Goal: Task Accomplishment & Management: Use online tool/utility

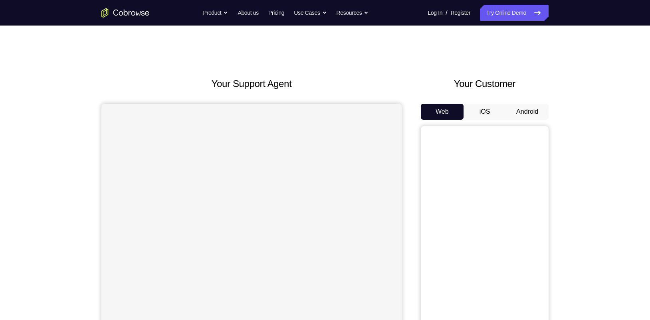
drag, startPoint x: 522, startPoint y: 0, endPoint x: 478, endPoint y: 64, distance: 77.3
click at [478, 64] on div "Your Support Agent Your Customer Web iOS Android Next Steps We’d be happy to gi…" at bounding box center [324, 289] width 511 height 526
click at [516, 117] on button "Android" at bounding box center [527, 112] width 43 height 16
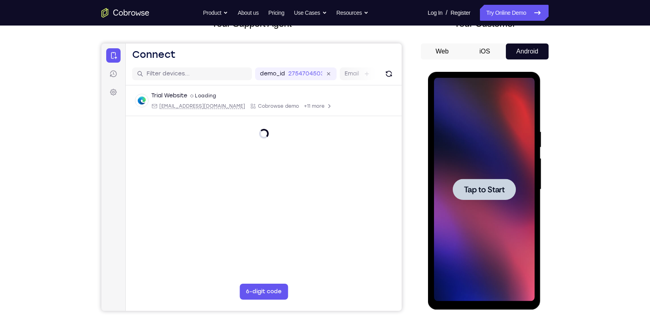
click at [502, 186] on span "Tap to Start" at bounding box center [483, 190] width 41 height 8
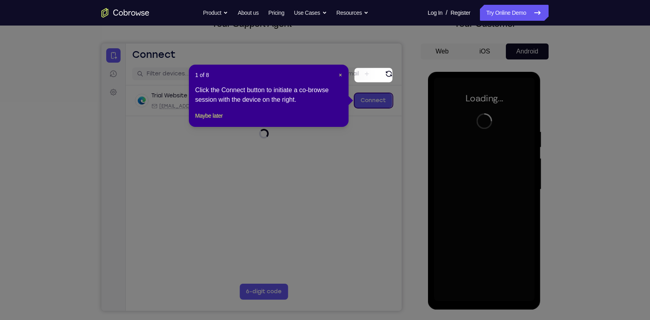
scroll to position [86, 0]
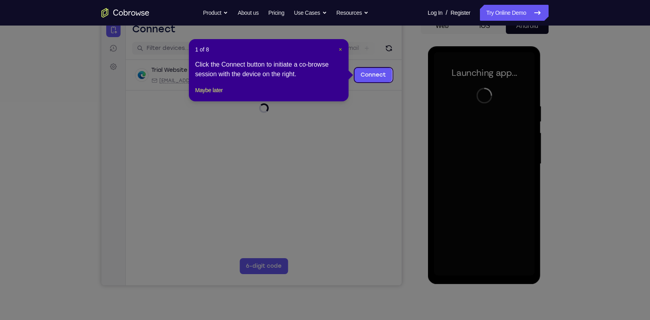
click at [338, 50] on span "×" at bounding box center [339, 49] width 3 height 6
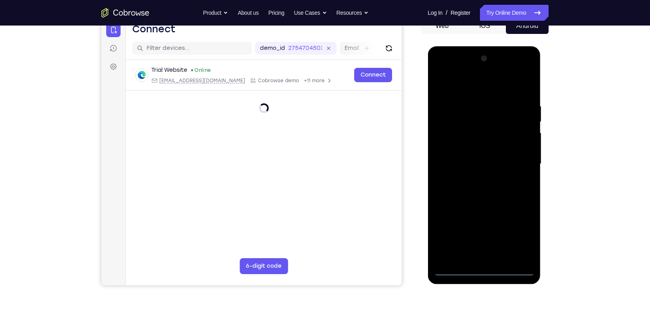
click at [485, 256] on div at bounding box center [483, 164] width 101 height 224
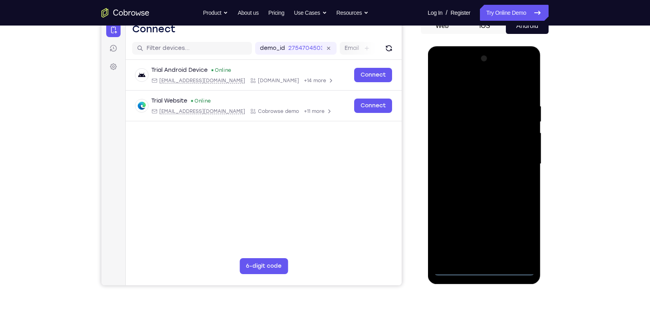
click at [516, 238] on div at bounding box center [483, 164] width 101 height 224
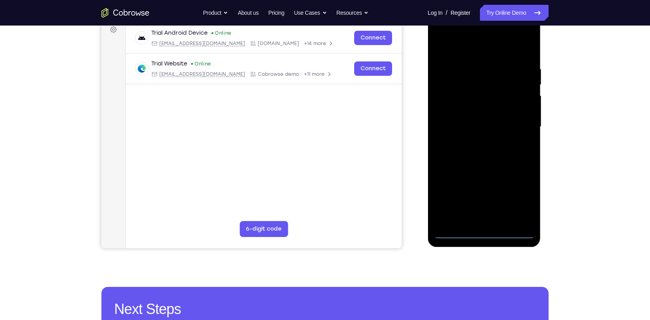
scroll to position [124, 0]
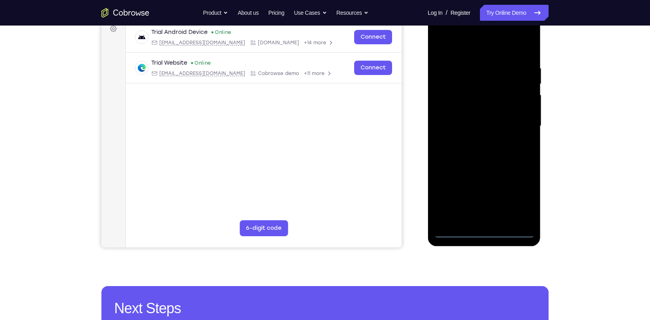
click at [465, 48] on div at bounding box center [483, 126] width 101 height 224
click at [516, 124] on div at bounding box center [483, 126] width 101 height 224
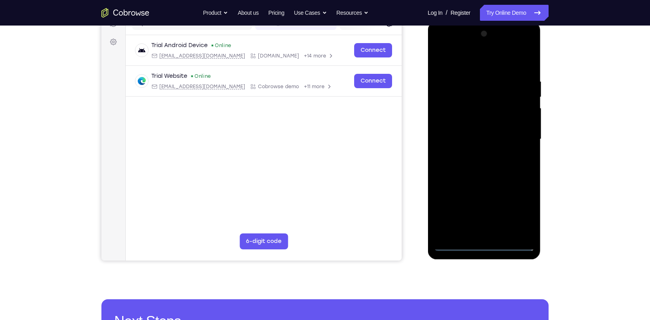
scroll to position [110, 0]
click at [477, 154] on div at bounding box center [483, 140] width 101 height 224
click at [475, 131] on div at bounding box center [483, 140] width 101 height 224
click at [473, 122] on div at bounding box center [483, 140] width 101 height 224
click at [469, 142] on div at bounding box center [483, 140] width 101 height 224
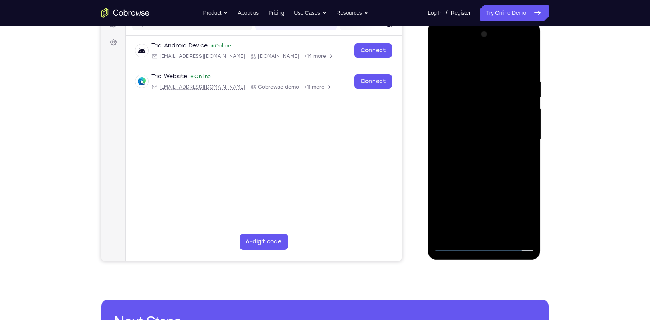
click at [481, 169] on div at bounding box center [483, 140] width 101 height 224
click at [482, 161] on div at bounding box center [483, 140] width 101 height 224
click at [482, 167] on div at bounding box center [483, 140] width 101 height 224
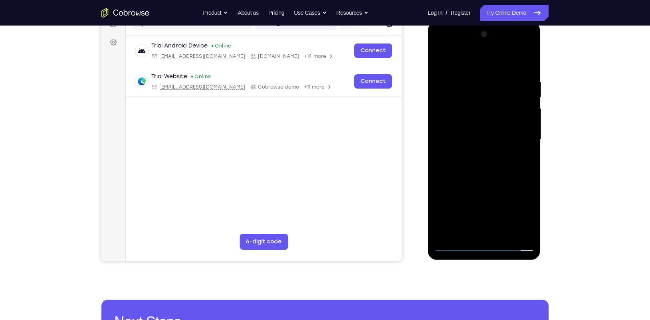
click at [482, 167] on div at bounding box center [483, 140] width 101 height 224
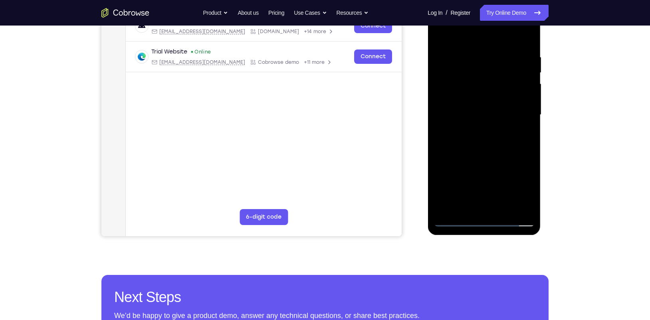
scroll to position [135, 0]
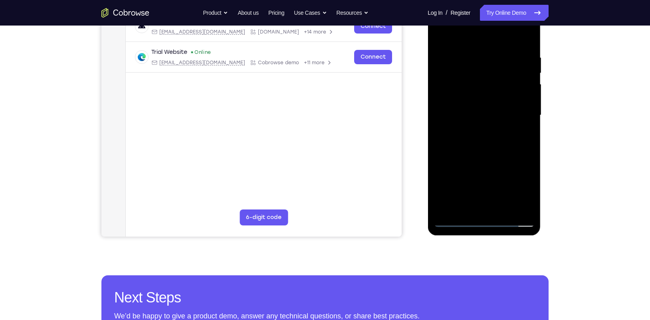
click at [486, 152] on div at bounding box center [483, 116] width 101 height 224
click at [516, 34] on div at bounding box center [483, 116] width 101 height 224
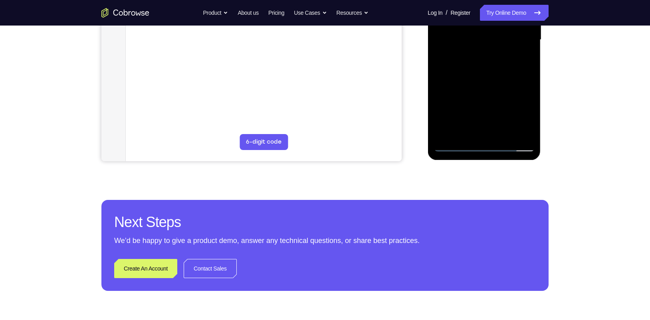
scroll to position [210, 0]
click at [502, 132] on div at bounding box center [483, 40] width 101 height 224
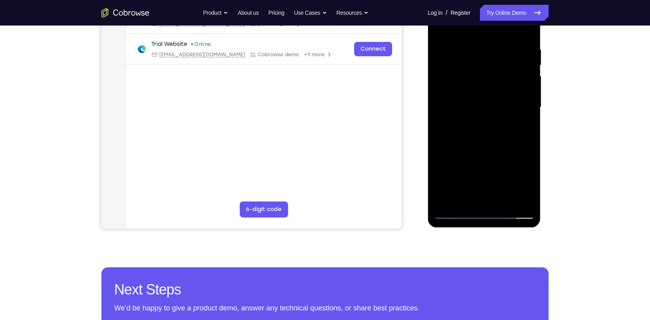
scroll to position [140, 0]
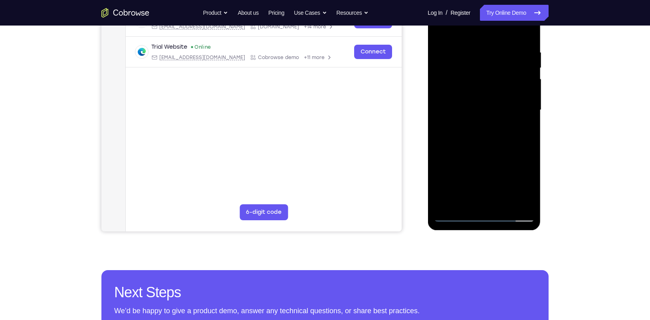
click at [485, 153] on div at bounding box center [483, 110] width 101 height 224
click at [465, 85] on div at bounding box center [483, 110] width 101 height 224
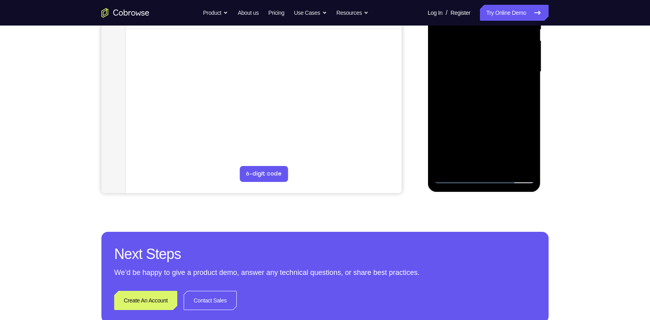
scroll to position [178, 0]
click at [454, 177] on div at bounding box center [483, 72] width 101 height 224
click at [458, 69] on div at bounding box center [483, 72] width 101 height 224
click at [484, 163] on div at bounding box center [483, 72] width 101 height 224
click at [516, 149] on div at bounding box center [483, 72] width 101 height 224
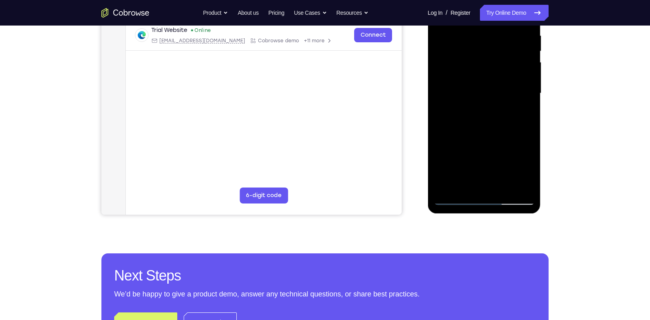
scroll to position [218, 0]
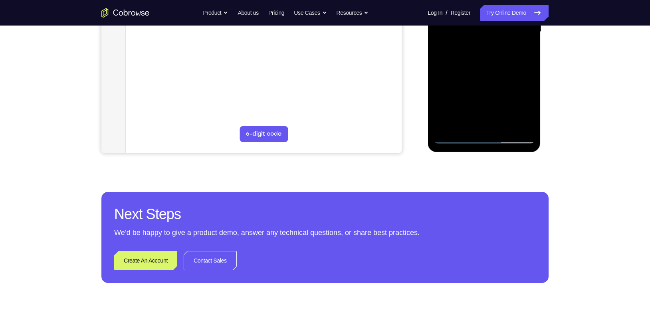
click at [454, 139] on div at bounding box center [483, 32] width 101 height 224
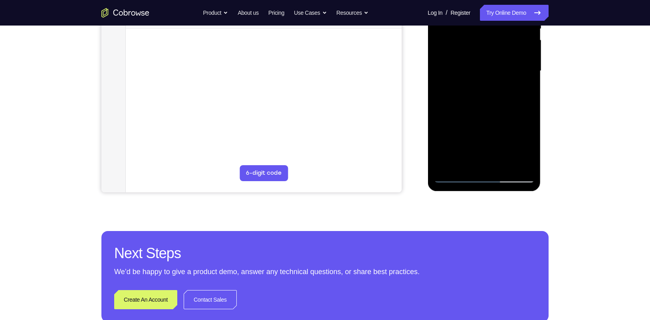
scroll to position [180, 0]
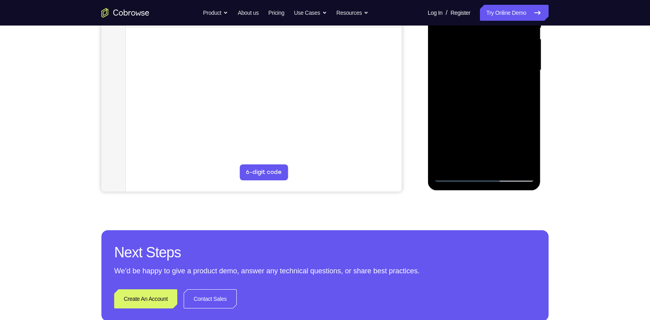
click at [457, 176] on div at bounding box center [483, 70] width 101 height 224
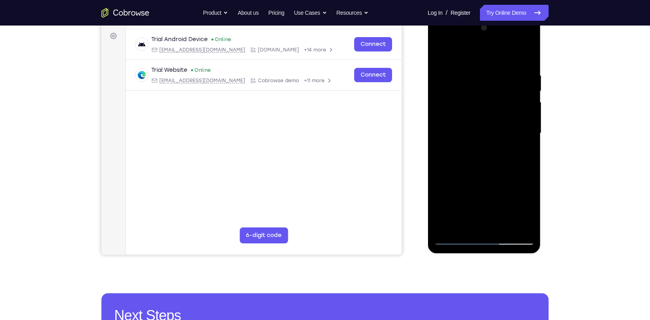
scroll to position [117, 0]
click at [473, 67] on div at bounding box center [483, 133] width 101 height 224
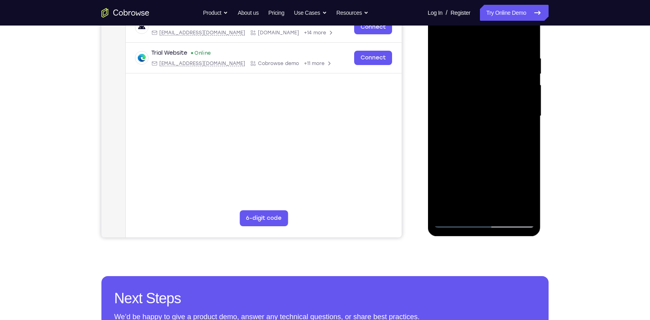
scroll to position [132, 0]
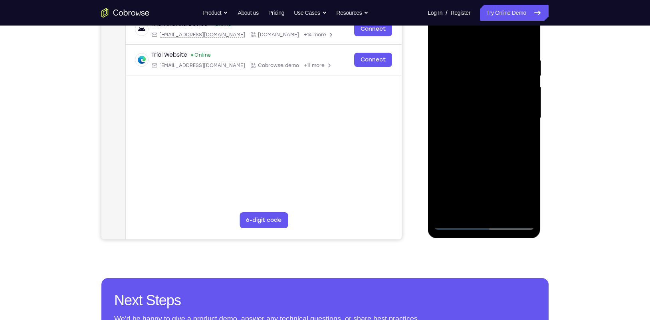
drag, startPoint x: 457, startPoint y: 86, endPoint x: 564, endPoint y: 99, distance: 107.0
click at [516, 99] on html "Online web based iOS Simulators and Android Emulators. Run iPhone, iPad, Mobile…" at bounding box center [484, 119] width 114 height 239
drag, startPoint x: 439, startPoint y: 101, endPoint x: 595, endPoint y: 93, distance: 155.9
click at [516, 93] on html "Online web based iOS Simulators and Android Emulators. Run iPhone, iPad, Mobile…" at bounding box center [484, 119] width 114 height 239
drag, startPoint x: 452, startPoint y: 92, endPoint x: 598, endPoint y: 99, distance: 145.8
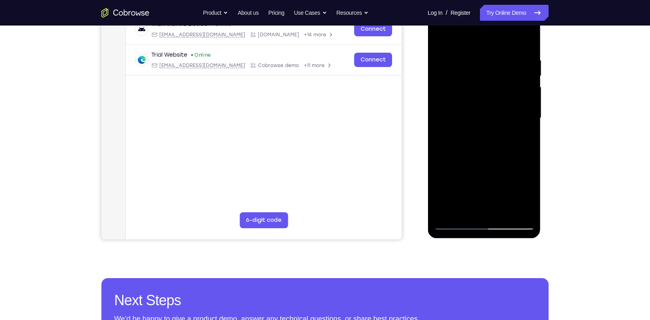
click at [516, 99] on html "Online web based iOS Simulators and Android Emulators. Run iPhone, iPad, Mobile…" at bounding box center [484, 119] width 114 height 239
click at [504, 76] on div at bounding box center [483, 118] width 101 height 224
drag, startPoint x: 458, startPoint y: 93, endPoint x: 590, endPoint y: 99, distance: 132.2
click at [516, 99] on html "Online web based iOS Simulators and Android Emulators. Run iPhone, iPad, Mobile…" at bounding box center [484, 119] width 114 height 239
drag, startPoint x: 454, startPoint y: 85, endPoint x: 584, endPoint y: 99, distance: 130.2
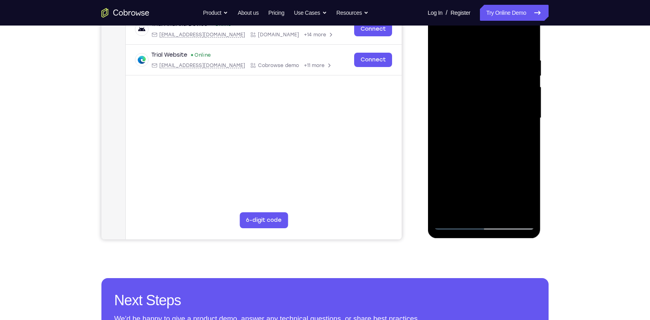
click at [516, 99] on html "Online web based iOS Simulators and Android Emulators. Run iPhone, iPad, Mobile…" at bounding box center [484, 119] width 114 height 239
drag, startPoint x: 449, startPoint y: 98, endPoint x: 576, endPoint y: 106, distance: 128.0
click at [516, 106] on html "Online web based iOS Simulators and Android Emulators. Run iPhone, iPad, Mobile…" at bounding box center [484, 119] width 114 height 239
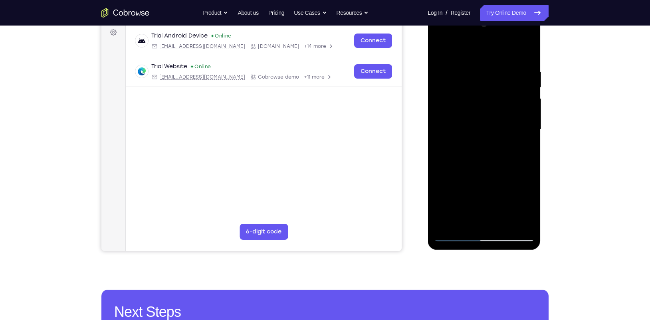
scroll to position [133, 0]
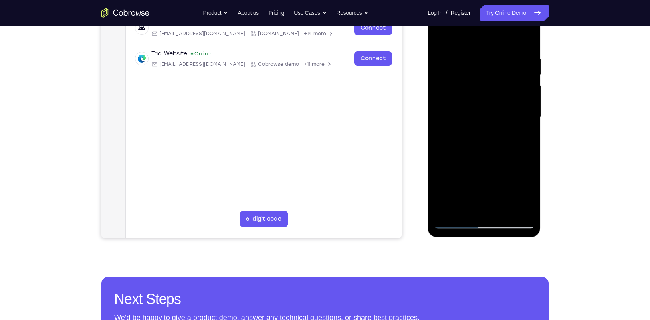
click at [510, 99] on div at bounding box center [483, 117] width 101 height 224
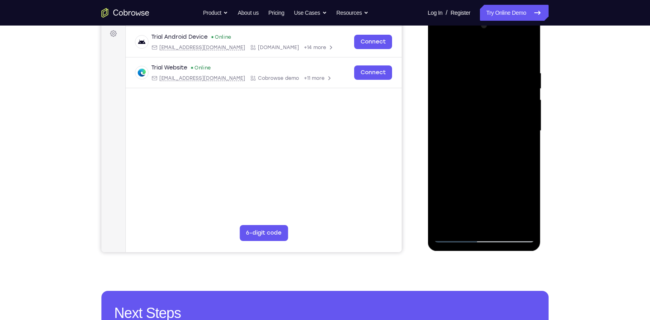
scroll to position [97, 0]
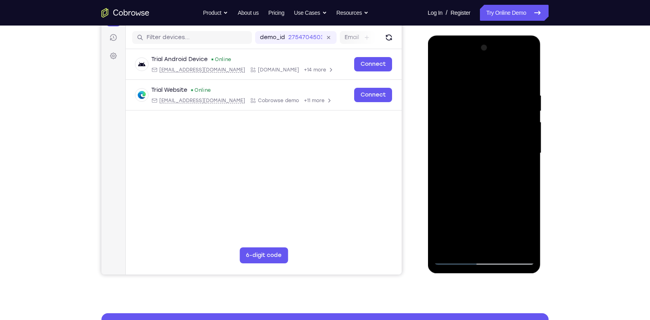
click at [516, 102] on div at bounding box center [483, 154] width 101 height 224
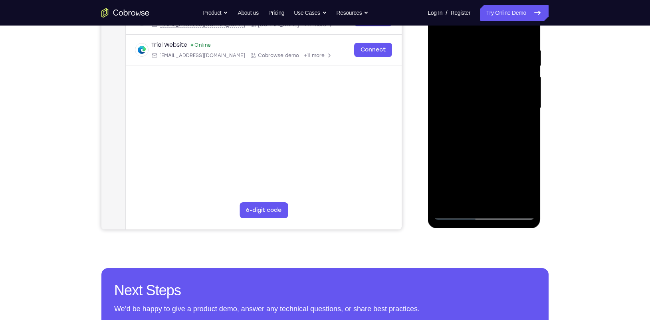
click at [516, 104] on div at bounding box center [483, 108] width 101 height 224
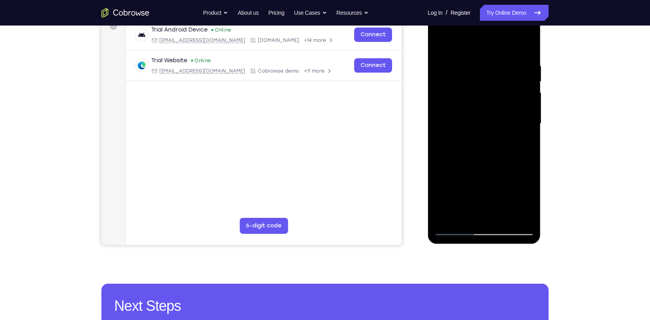
scroll to position [127, 0]
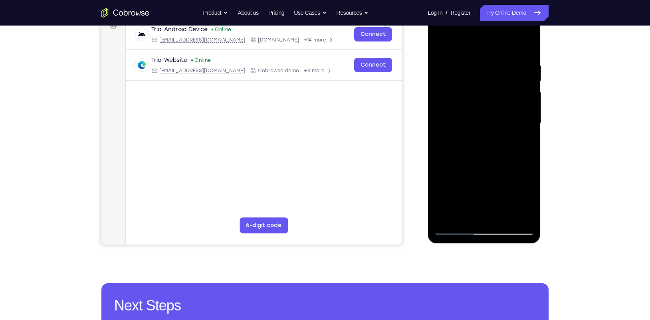
click at [516, 93] on div at bounding box center [483, 124] width 101 height 224
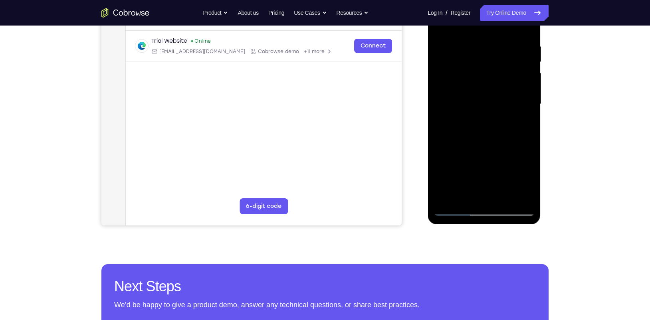
scroll to position [143, 0]
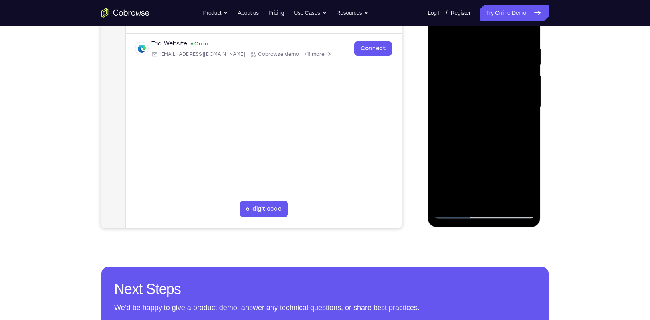
click at [516, 93] on div at bounding box center [483, 107] width 101 height 224
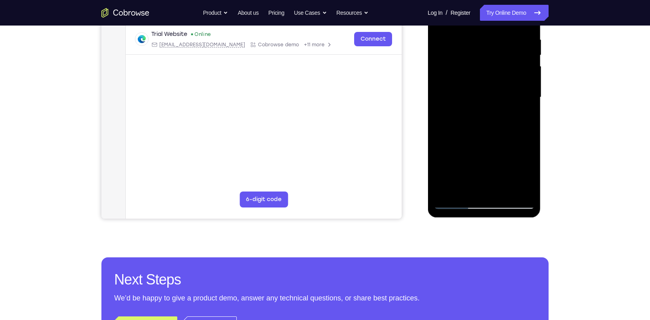
scroll to position [152, 0]
click at [516, 73] on div at bounding box center [483, 98] width 101 height 224
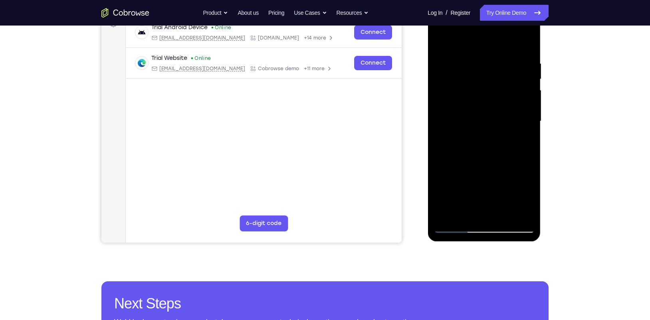
scroll to position [126, 0]
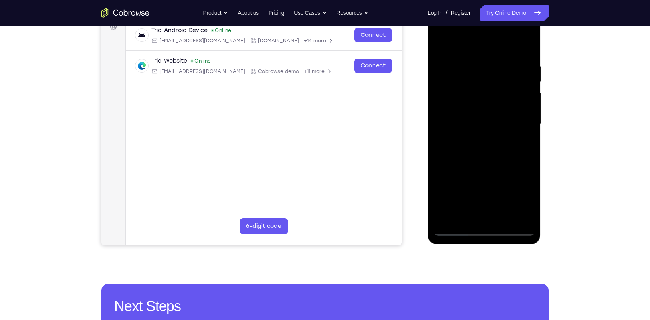
click at [516, 84] on div at bounding box center [483, 124] width 101 height 224
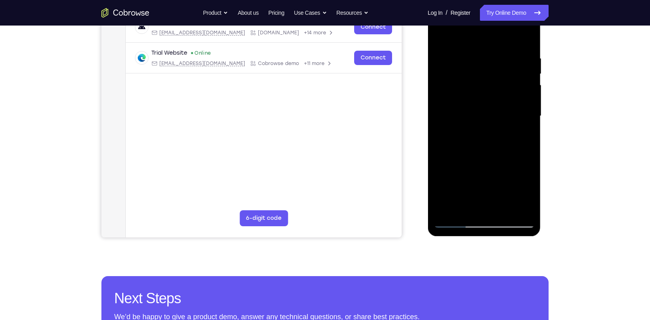
click at [516, 84] on div at bounding box center [483, 116] width 101 height 224
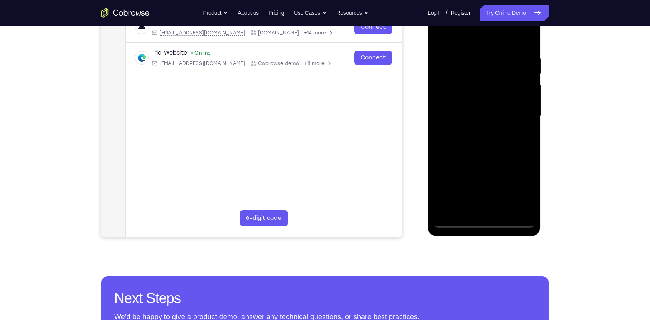
click at [464, 85] on div at bounding box center [483, 116] width 101 height 224
click at [516, 70] on div at bounding box center [483, 116] width 101 height 224
click at [516, 73] on div at bounding box center [483, 116] width 101 height 224
click at [516, 95] on div at bounding box center [483, 116] width 101 height 224
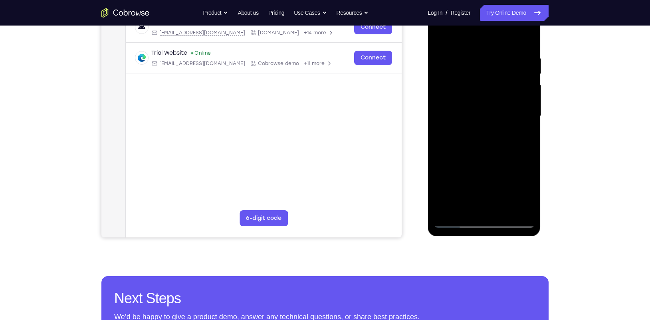
click at [516, 95] on div at bounding box center [483, 116] width 101 height 224
click at [516, 42] on div at bounding box center [483, 116] width 101 height 224
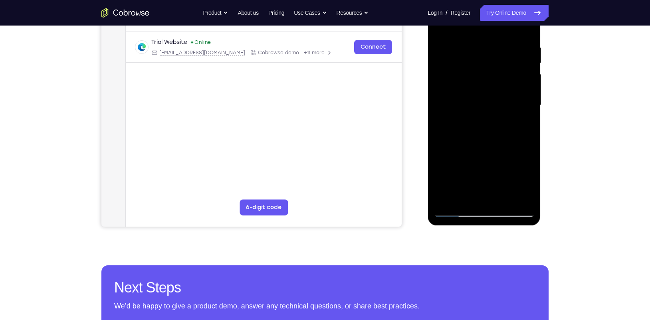
scroll to position [125, 0]
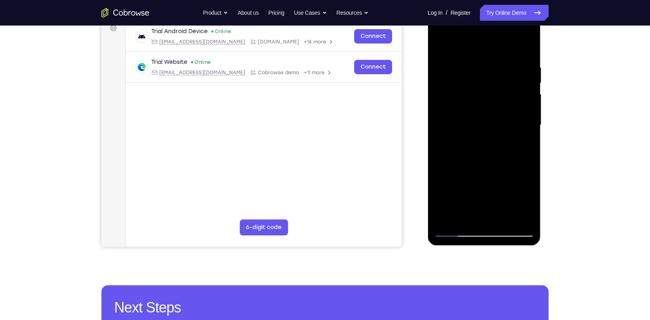
drag, startPoint x: 505, startPoint y: 145, endPoint x: 501, endPoint y: 85, distance: 60.0
click at [501, 85] on div at bounding box center [483, 126] width 101 height 224
click at [510, 91] on div at bounding box center [483, 126] width 101 height 224
click at [439, 168] on div at bounding box center [483, 126] width 101 height 224
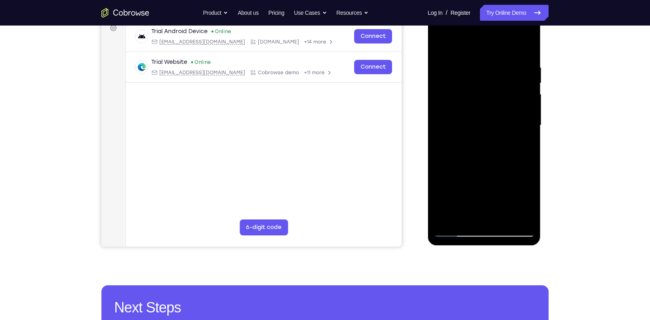
click at [516, 94] on div at bounding box center [483, 126] width 101 height 224
drag, startPoint x: 477, startPoint y: 150, endPoint x: 476, endPoint y: 172, distance: 21.6
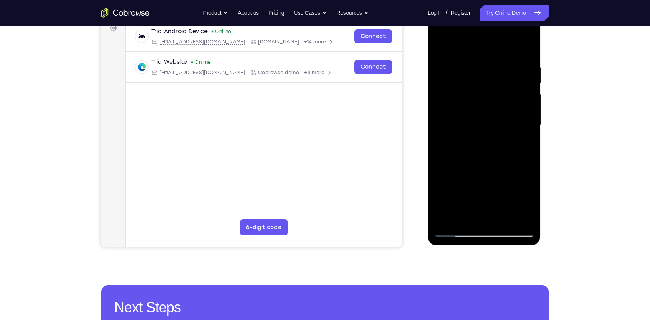
click at [476, 172] on div at bounding box center [483, 126] width 101 height 224
drag, startPoint x: 476, startPoint y: 172, endPoint x: 482, endPoint y: 44, distance: 128.3
click at [477, 63] on div at bounding box center [483, 126] width 101 height 224
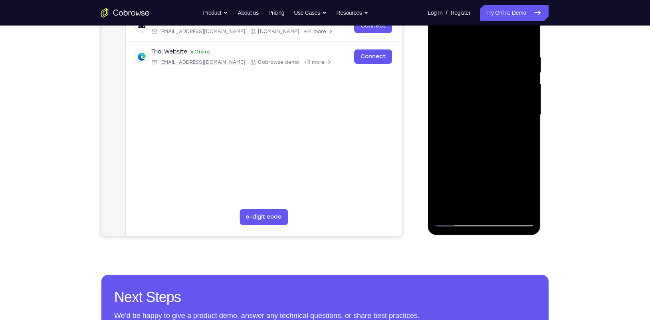
scroll to position [144, 0]
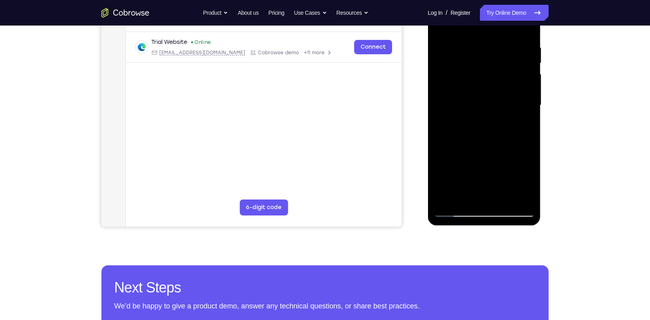
drag, startPoint x: 463, startPoint y: 151, endPoint x: 456, endPoint y: 323, distance: 171.8
click at [456, 227] on html "Online web based iOS Simulators and Android Emulators. Run iPhone, iPad, Mobile…" at bounding box center [484, 107] width 114 height 239
drag, startPoint x: 487, startPoint y: 82, endPoint x: 479, endPoint y: 208, distance: 126.4
click at [479, 208] on div at bounding box center [483, 106] width 101 height 224
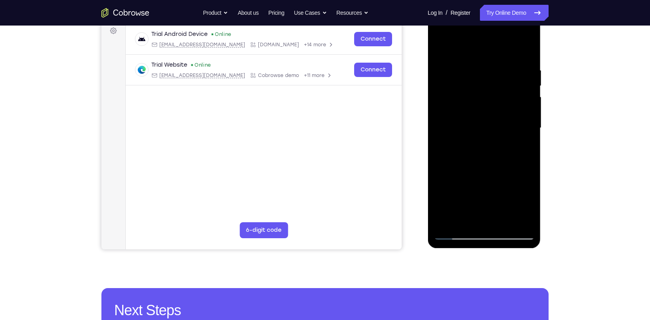
scroll to position [118, 0]
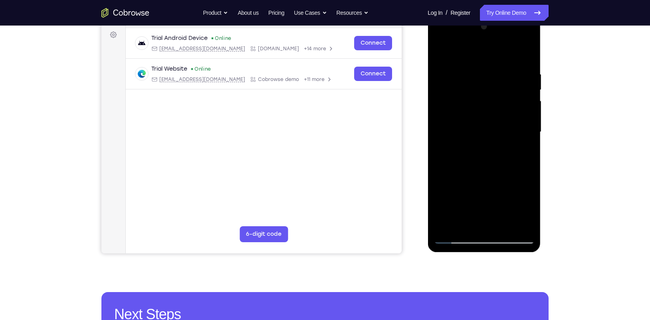
click at [475, 68] on div at bounding box center [483, 132] width 101 height 224
click at [516, 53] on div at bounding box center [483, 132] width 101 height 224
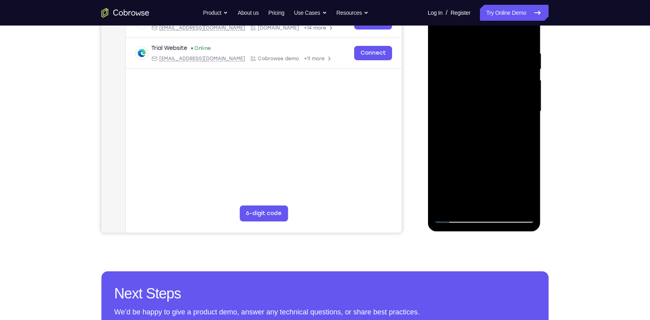
click at [501, 51] on div at bounding box center [483, 112] width 101 height 224
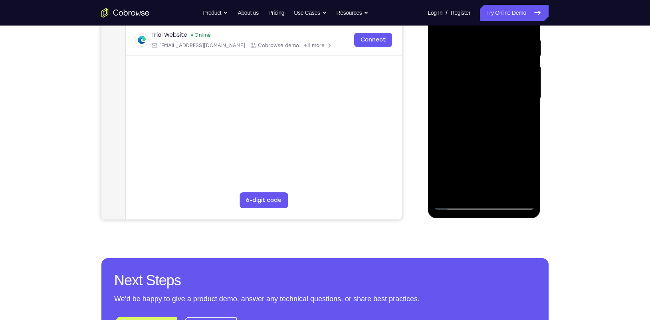
click at [516, 69] on div at bounding box center [483, 98] width 101 height 224
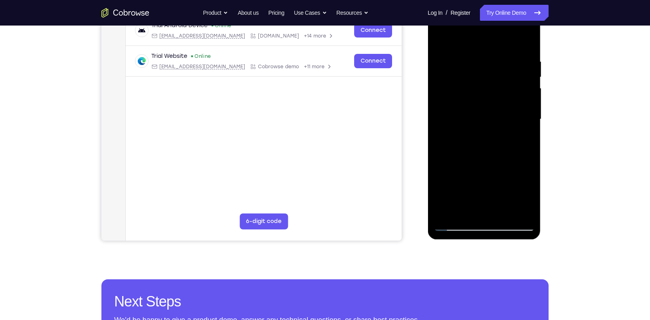
scroll to position [130, 0]
click at [516, 46] on div at bounding box center [483, 120] width 101 height 224
drag, startPoint x: 501, startPoint y: 162, endPoint x: 505, endPoint y: 72, distance: 90.7
click at [505, 72] on div at bounding box center [483, 120] width 101 height 224
drag, startPoint x: 496, startPoint y: 156, endPoint x: 505, endPoint y: 77, distance: 79.6
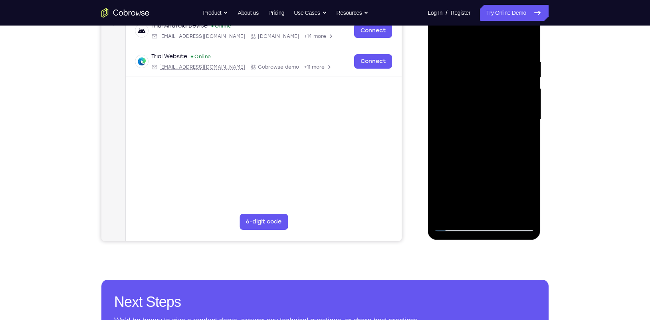
click at [505, 77] on div at bounding box center [483, 120] width 101 height 224
drag, startPoint x: 484, startPoint y: 178, endPoint x: 507, endPoint y: 102, distance: 78.8
click at [507, 102] on div at bounding box center [483, 120] width 101 height 224
drag, startPoint x: 509, startPoint y: 93, endPoint x: 512, endPoint y: 83, distance: 11.0
click at [512, 83] on div at bounding box center [483, 120] width 101 height 224
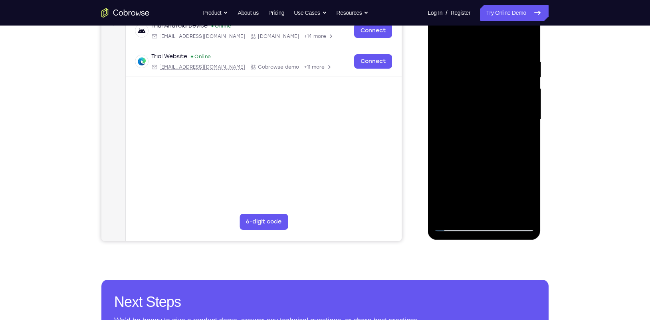
drag, startPoint x: 499, startPoint y: 146, endPoint x: 502, endPoint y: 72, distance: 74.7
click at [502, 72] on div at bounding box center [483, 120] width 101 height 224
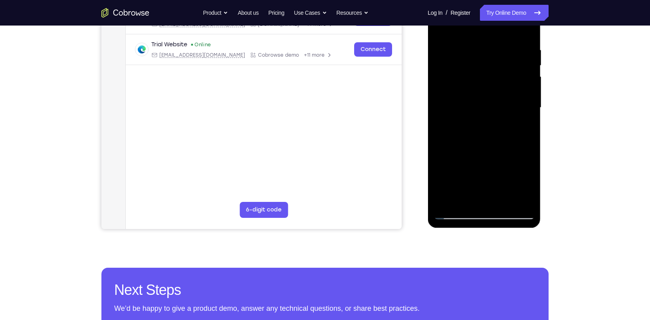
scroll to position [143, 0]
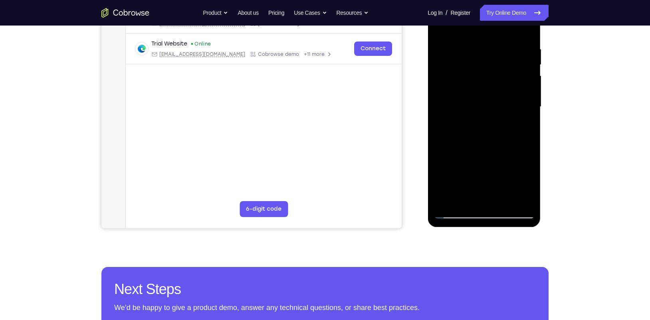
click at [516, 91] on div at bounding box center [483, 107] width 101 height 224
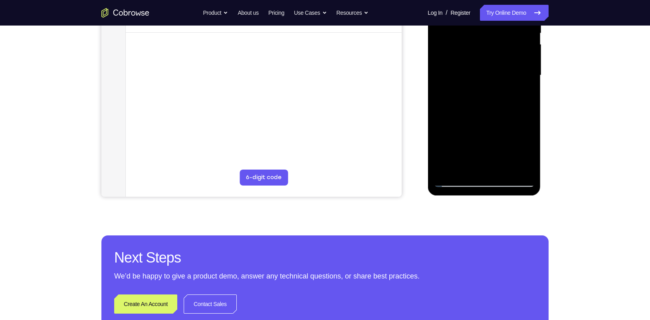
scroll to position [174, 0]
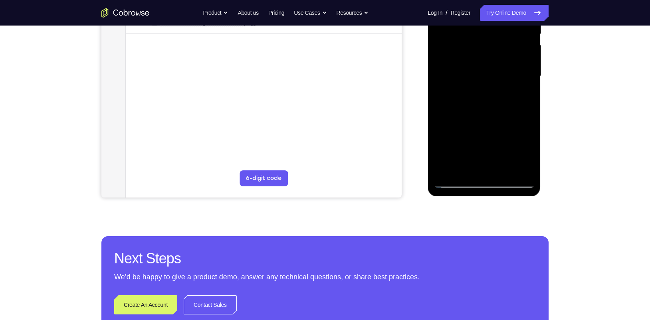
click at [505, 170] on div at bounding box center [483, 76] width 101 height 224
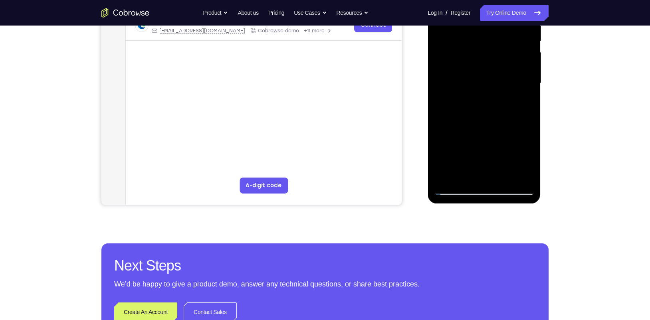
scroll to position [168, 0]
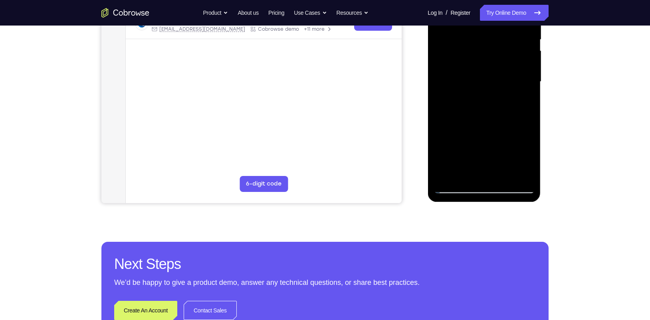
click at [488, 187] on div at bounding box center [483, 82] width 101 height 224
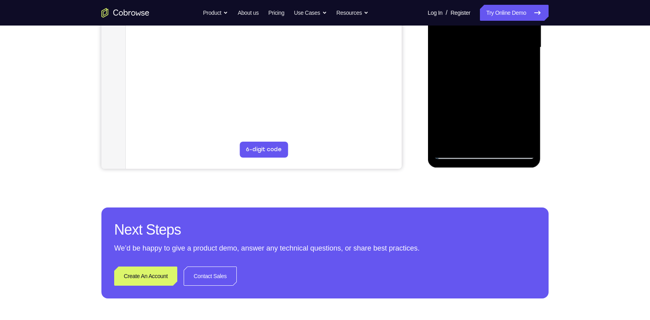
scroll to position [203, 0]
click at [503, 6] on link "Try Online Demo" at bounding box center [514, 13] width 69 height 16
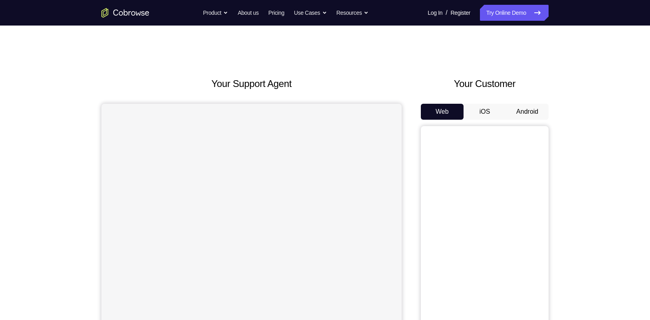
click at [528, 117] on button "Android" at bounding box center [527, 112] width 43 height 16
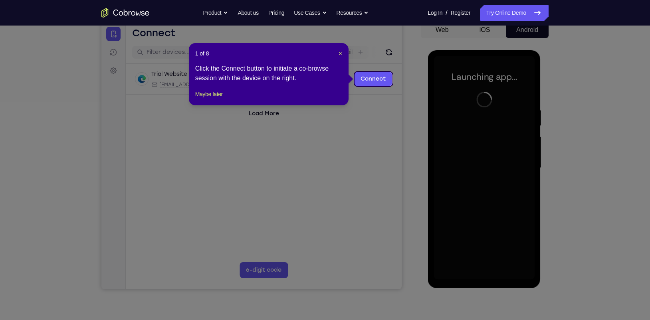
scroll to position [82, 0]
click at [340, 52] on span "×" at bounding box center [339, 53] width 3 height 6
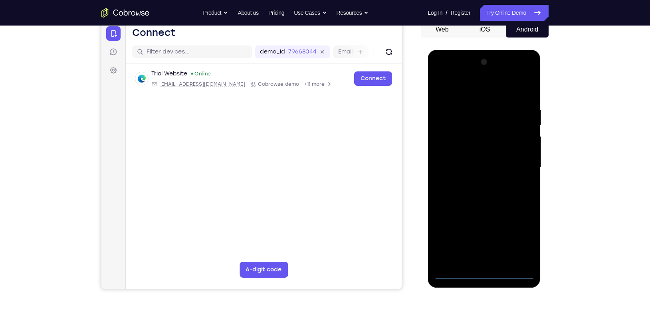
click at [483, 272] on div at bounding box center [483, 168] width 101 height 224
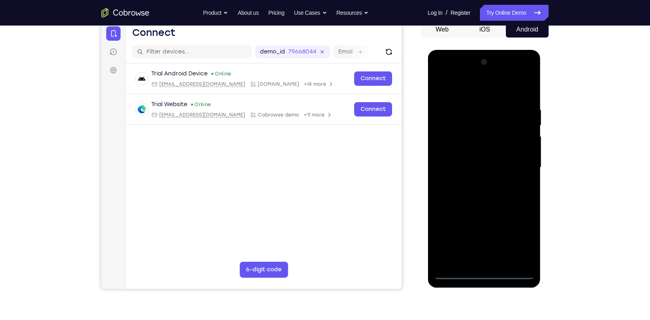
click at [518, 235] on div at bounding box center [483, 168] width 101 height 224
click at [449, 90] on div at bounding box center [483, 168] width 101 height 224
click at [447, 145] on div at bounding box center [483, 168] width 101 height 224
drag, startPoint x: 477, startPoint y: 166, endPoint x: 463, endPoint y: 168, distance: 14.1
click at [463, 168] on div at bounding box center [483, 168] width 101 height 224
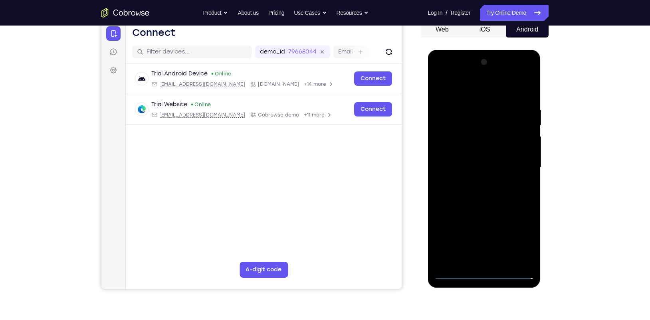
click at [469, 142] on div at bounding box center [483, 168] width 101 height 224
click at [470, 158] on div at bounding box center [483, 168] width 101 height 224
click at [484, 180] on div at bounding box center [483, 168] width 101 height 224
drag, startPoint x: 459, startPoint y: 91, endPoint x: 540, endPoint y: 97, distance: 81.3
click at [531, 98] on div at bounding box center [483, 168] width 101 height 224
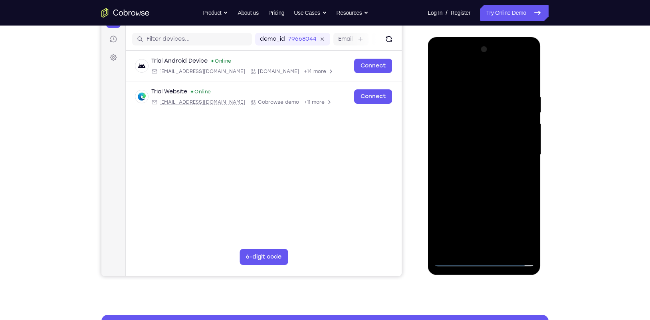
scroll to position [93, 0]
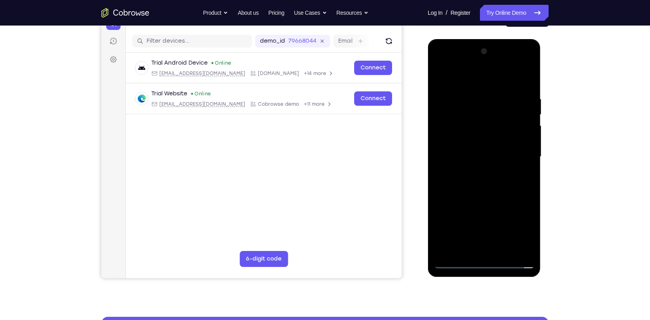
click at [483, 249] on div at bounding box center [483, 157] width 101 height 224
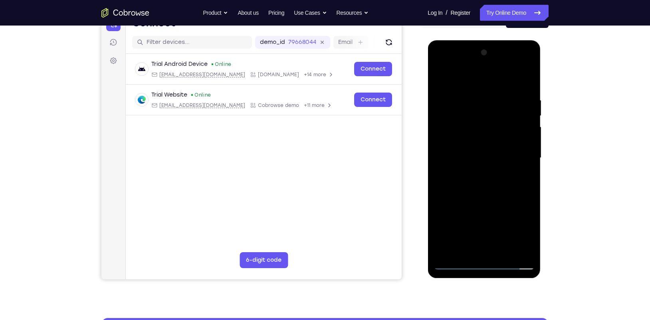
drag, startPoint x: 475, startPoint y: 196, endPoint x: 470, endPoint y: 190, distance: 7.7
click at [470, 190] on div at bounding box center [483, 158] width 101 height 224
drag, startPoint x: 465, startPoint y: 97, endPoint x: 458, endPoint y: 153, distance: 55.9
click at [458, 153] on div at bounding box center [483, 158] width 101 height 224
click at [491, 87] on div at bounding box center [483, 158] width 101 height 224
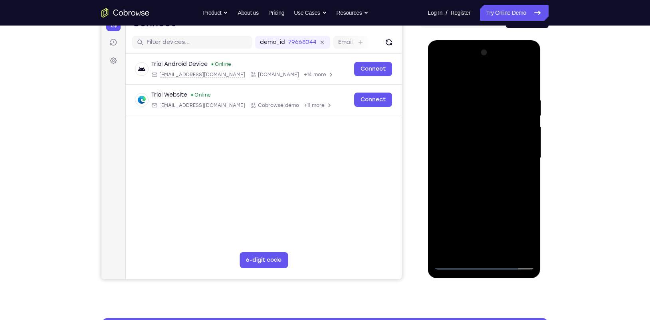
click at [529, 78] on div at bounding box center [483, 158] width 101 height 224
click at [461, 87] on div at bounding box center [483, 158] width 101 height 224
click at [481, 177] on div at bounding box center [483, 158] width 101 height 224
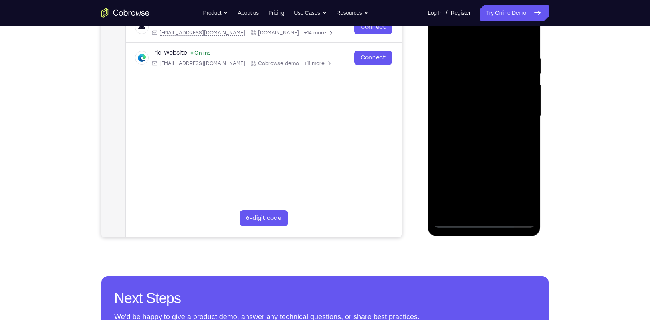
click at [459, 219] on div at bounding box center [483, 116] width 101 height 224
click at [456, 223] on div at bounding box center [483, 116] width 101 height 224
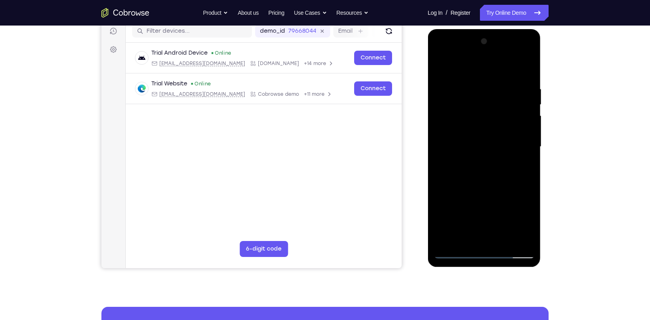
scroll to position [101, 0]
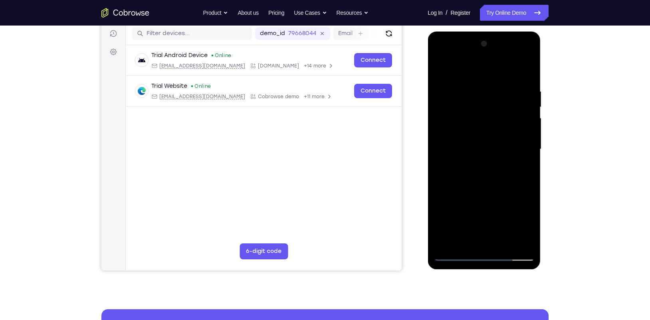
click at [461, 79] on div at bounding box center [483, 150] width 101 height 224
click at [475, 149] on div at bounding box center [483, 150] width 101 height 224
click at [529, 68] on div at bounding box center [483, 150] width 101 height 224
click at [473, 111] on div at bounding box center [483, 150] width 101 height 224
click at [455, 256] on div at bounding box center [483, 150] width 101 height 224
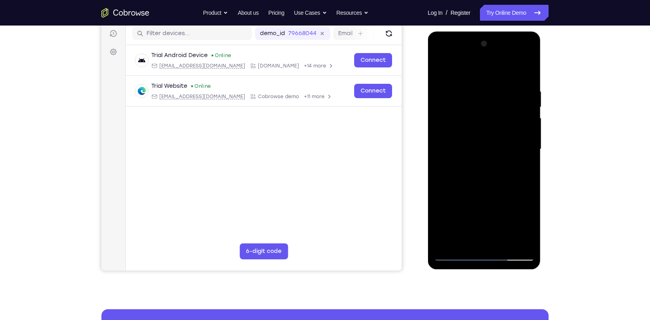
click at [455, 256] on div at bounding box center [483, 150] width 101 height 224
drag, startPoint x: 473, startPoint y: 210, endPoint x: 481, endPoint y: 171, distance: 39.5
click at [481, 171] on div at bounding box center [483, 150] width 101 height 224
click at [486, 238] on div at bounding box center [483, 150] width 101 height 224
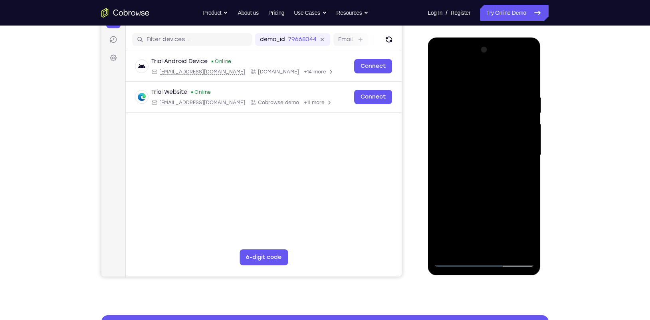
click at [455, 137] on div at bounding box center [483, 156] width 101 height 224
click at [456, 250] on div at bounding box center [483, 156] width 101 height 224
click at [440, 79] on div at bounding box center [483, 156] width 101 height 224
drag, startPoint x: 452, startPoint y: 189, endPoint x: 462, endPoint y: 96, distance: 93.9
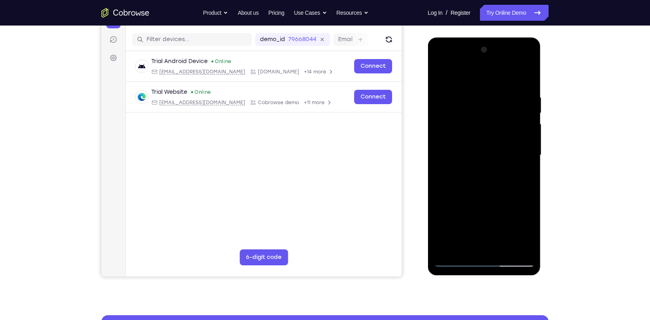
click at [462, 96] on div at bounding box center [483, 156] width 101 height 224
drag, startPoint x: 465, startPoint y: 181, endPoint x: 475, endPoint y: 104, distance: 77.6
click at [475, 104] on div at bounding box center [483, 156] width 101 height 224
drag, startPoint x: 469, startPoint y: 184, endPoint x: 476, endPoint y: 81, distance: 104.0
click at [476, 81] on div at bounding box center [483, 156] width 101 height 224
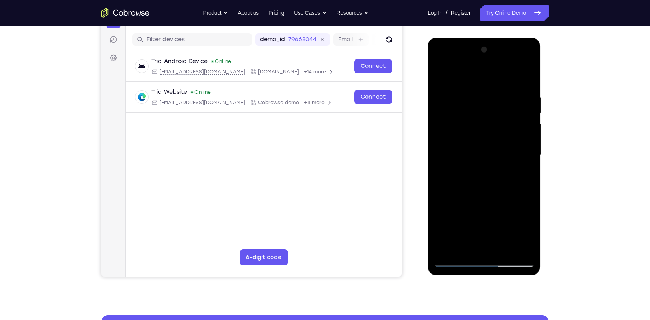
drag, startPoint x: 479, startPoint y: 227, endPoint x: 519, endPoint y: 94, distance: 138.8
click at [519, 94] on div at bounding box center [483, 156] width 101 height 224
drag, startPoint x: 478, startPoint y: 211, endPoint x: 494, endPoint y: 173, distance: 41.0
click at [494, 173] on div at bounding box center [483, 156] width 101 height 224
drag, startPoint x: 494, startPoint y: 116, endPoint x: 485, endPoint y: 157, distance: 42.1
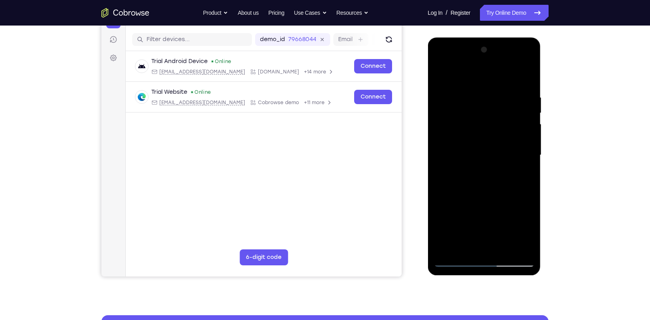
click at [485, 157] on div at bounding box center [483, 156] width 101 height 224
drag, startPoint x: 479, startPoint y: 185, endPoint x: 504, endPoint y: 52, distance: 135.2
click at [504, 52] on div at bounding box center [483, 156] width 101 height 224
drag, startPoint x: 481, startPoint y: 179, endPoint x: 501, endPoint y: 52, distance: 128.1
click at [501, 52] on div at bounding box center [483, 156] width 101 height 224
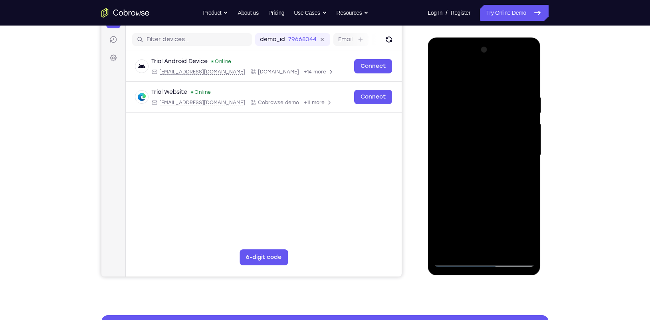
drag, startPoint x: 487, startPoint y: 177, endPoint x: 500, endPoint y: 95, distance: 82.5
click at [500, 95] on div at bounding box center [483, 156] width 101 height 224
drag, startPoint x: 493, startPoint y: 217, endPoint x: 514, endPoint y: 84, distance: 134.7
click at [514, 84] on div at bounding box center [483, 156] width 101 height 224
drag, startPoint x: 490, startPoint y: 194, endPoint x: 497, endPoint y: 99, distance: 95.7
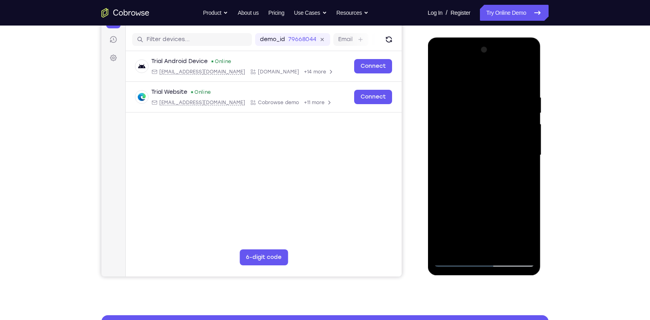
click at [497, 99] on div at bounding box center [483, 156] width 101 height 224
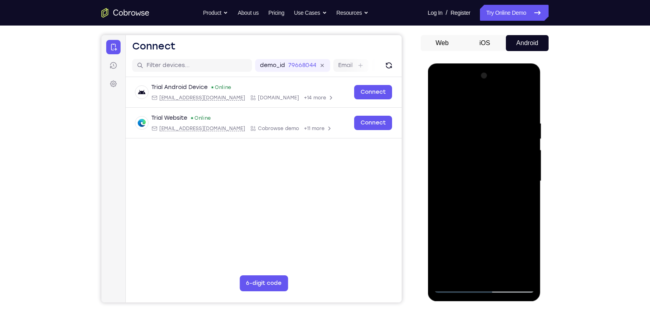
scroll to position [65, 0]
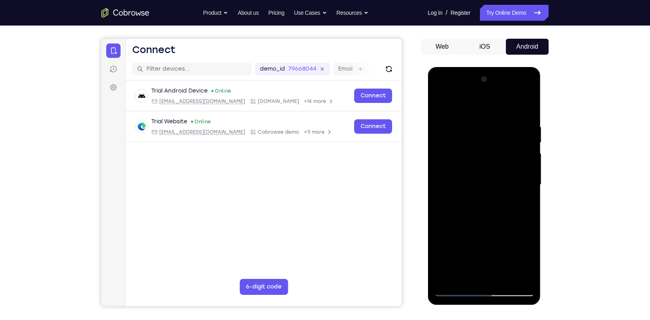
click at [490, 93] on div at bounding box center [483, 185] width 101 height 224
drag, startPoint x: 464, startPoint y: 131, endPoint x: 463, endPoint y: 112, distance: 19.2
click at [463, 112] on div at bounding box center [483, 185] width 101 height 224
click at [462, 111] on div at bounding box center [483, 185] width 101 height 224
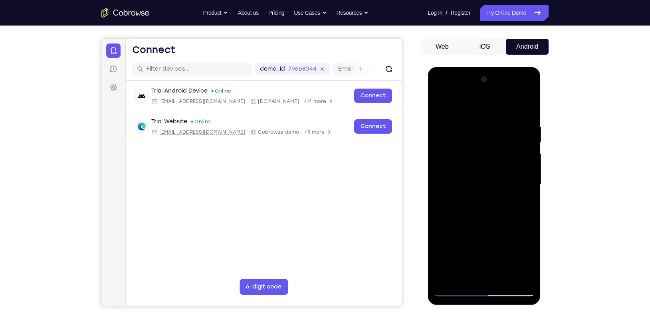
click at [447, 157] on div at bounding box center [483, 185] width 101 height 224
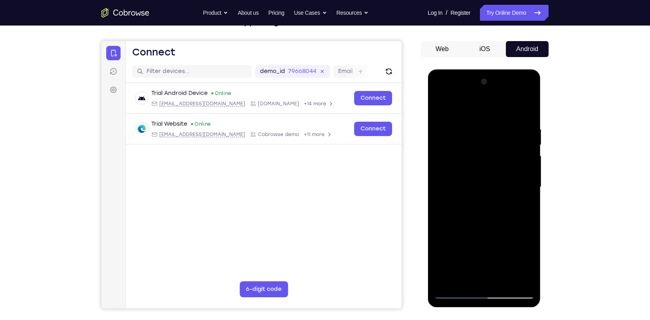
scroll to position [62, 0]
click at [476, 202] on div at bounding box center [483, 188] width 101 height 224
click at [476, 182] on div at bounding box center [483, 188] width 101 height 224
click at [476, 172] on div at bounding box center [483, 188] width 101 height 224
click at [477, 187] on div at bounding box center [483, 188] width 101 height 224
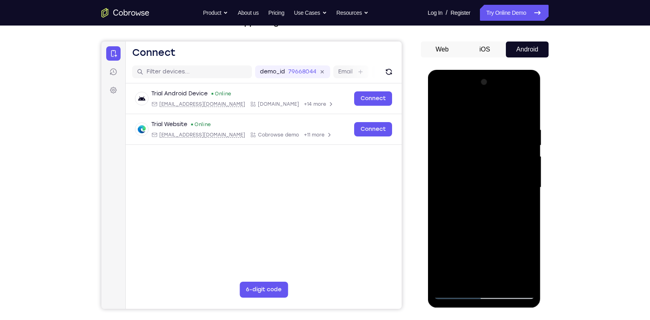
click at [495, 215] on div at bounding box center [483, 188] width 101 height 224
click at [490, 213] on div at bounding box center [483, 188] width 101 height 224
click at [489, 224] on div at bounding box center [483, 188] width 101 height 224
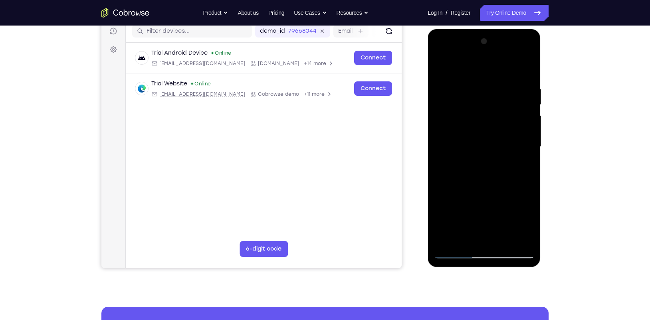
scroll to position [82, 0]
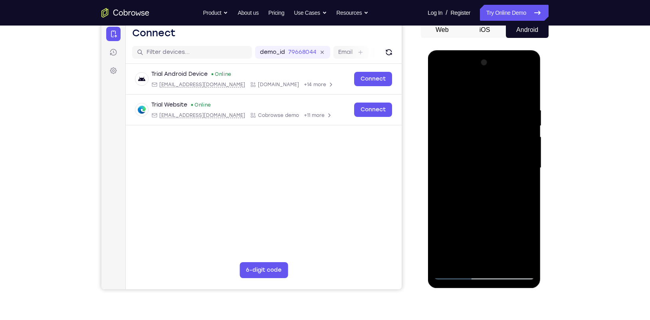
click at [468, 104] on div at bounding box center [483, 168] width 101 height 224
click at [518, 146] on div at bounding box center [483, 168] width 101 height 224
click at [524, 91] on div at bounding box center [483, 168] width 101 height 224
